Goal: Complete application form

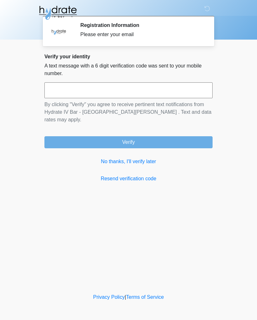
click at [117, 95] on input "text" at bounding box center [128, 90] width 168 height 16
type input "******"
click at [175, 136] on button "Verify" at bounding box center [128, 142] width 168 height 12
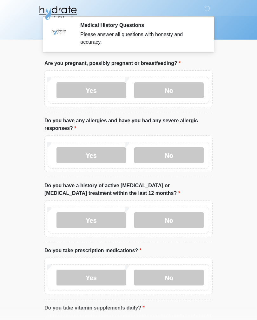
click at [185, 90] on label "No" at bounding box center [168, 90] width 69 height 16
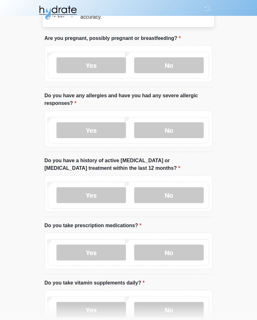
scroll to position [32, 0]
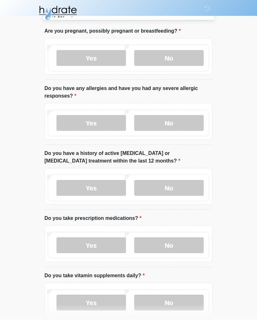
click at [179, 123] on label "No" at bounding box center [168, 123] width 69 height 16
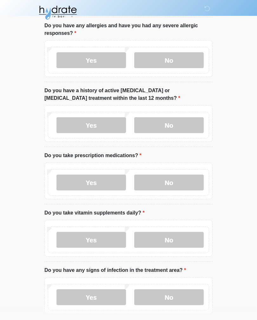
scroll to position [99, 0]
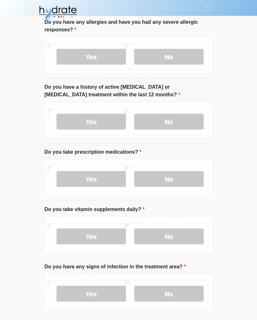
click at [183, 124] on label "No" at bounding box center [168, 122] width 69 height 16
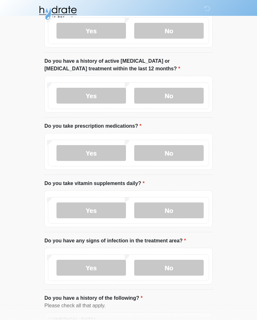
scroll to position [128, 0]
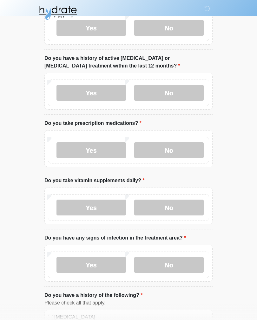
click at [108, 155] on label "Yes" at bounding box center [90, 150] width 69 height 16
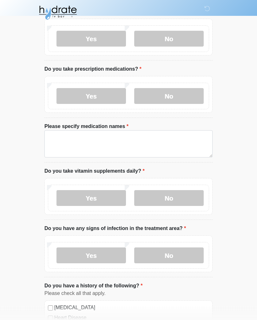
scroll to position [185, 0]
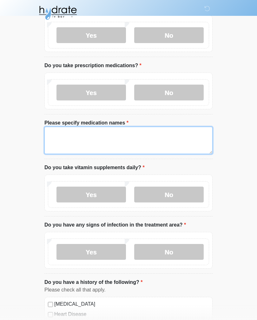
click at [82, 147] on textarea "Please specify medication names" at bounding box center [128, 140] width 168 height 27
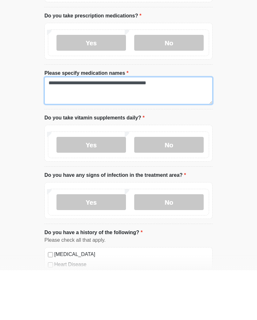
type textarea "**********"
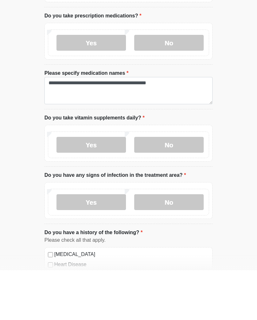
click at [196, 187] on label "No" at bounding box center [168, 195] width 69 height 16
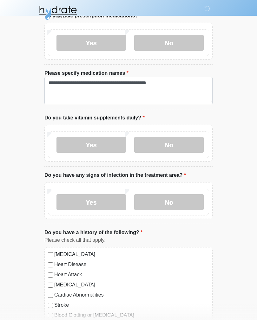
click at [190, 200] on label "No" at bounding box center [168, 203] width 69 height 16
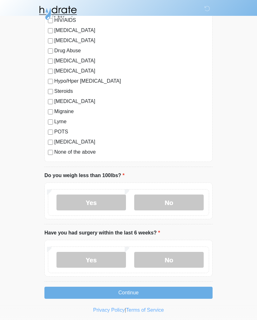
scroll to position [664, 0]
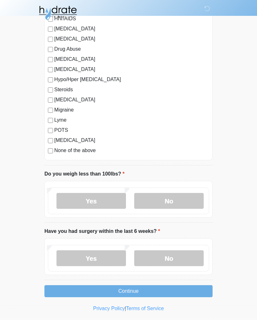
click at [188, 201] on label "No" at bounding box center [168, 201] width 69 height 16
click at [188, 253] on label "No" at bounding box center [168, 259] width 69 height 16
click at [186, 288] on button "Continue" at bounding box center [128, 292] width 168 height 12
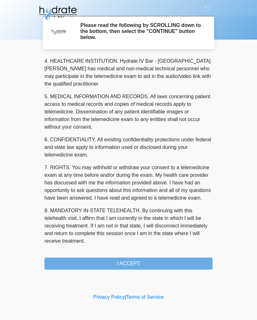
scroll to position [182, 0]
click at [176, 264] on button "I ACCEPT" at bounding box center [128, 264] width 168 height 12
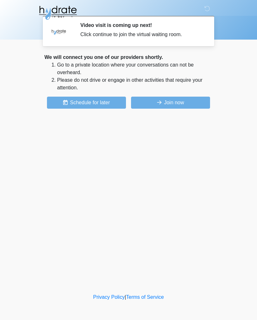
click at [186, 102] on button "Join now" at bounding box center [170, 103] width 79 height 12
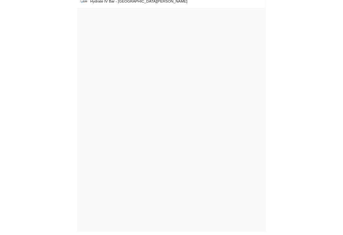
scroll to position [2, 0]
